Goal: Task Accomplishment & Management: Use online tool/utility

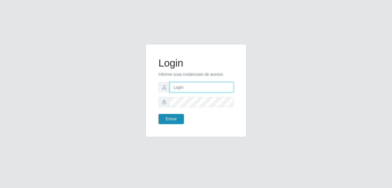
type input "gyovana@bemais"
click at [175, 116] on button "Entrar" at bounding box center [171, 119] width 25 height 10
click at [167, 121] on button "Entrar" at bounding box center [171, 119] width 25 height 10
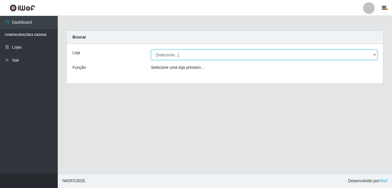
click at [174, 56] on select "[Selecione...] [PERSON_NAME]" at bounding box center [264, 55] width 227 height 10
select select "230"
click at [151, 50] on select "[Selecione...] [PERSON_NAME]" at bounding box center [264, 55] width 227 height 10
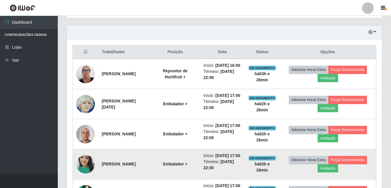
scroll to position [194, 0]
